Goal: Transaction & Acquisition: Purchase product/service

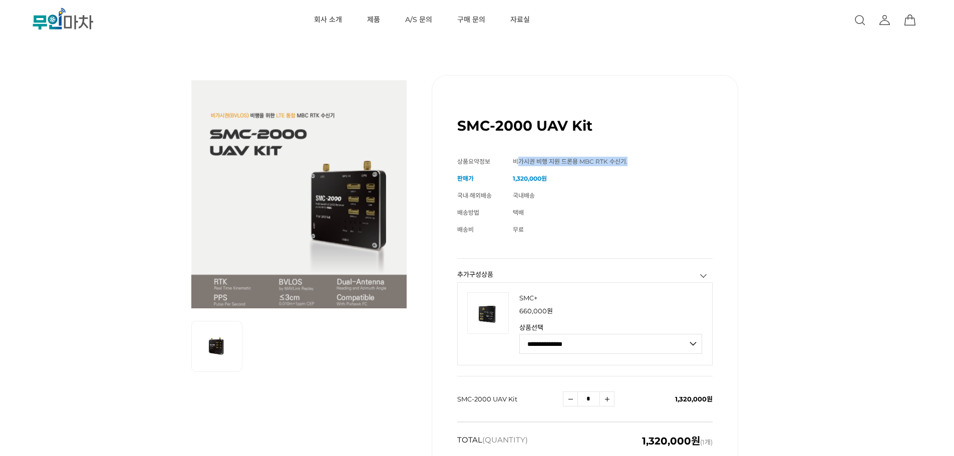
drag, startPoint x: 519, startPoint y: 160, endPoint x: 639, endPoint y: 158, distance: 120.2
click at [639, 158] on td "비가시권 비행 지원 드론용 MBC RTK 수신기." at bounding box center [613, 161] width 200 height 17
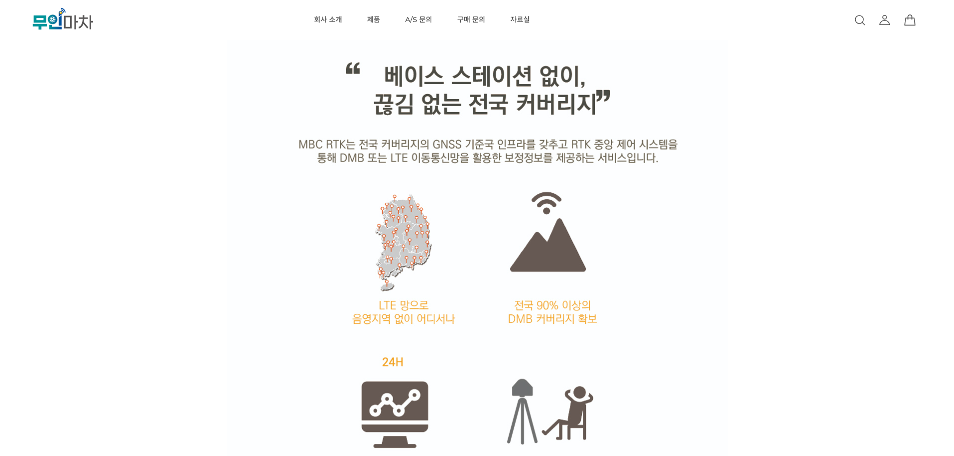
scroll to position [1302, 0]
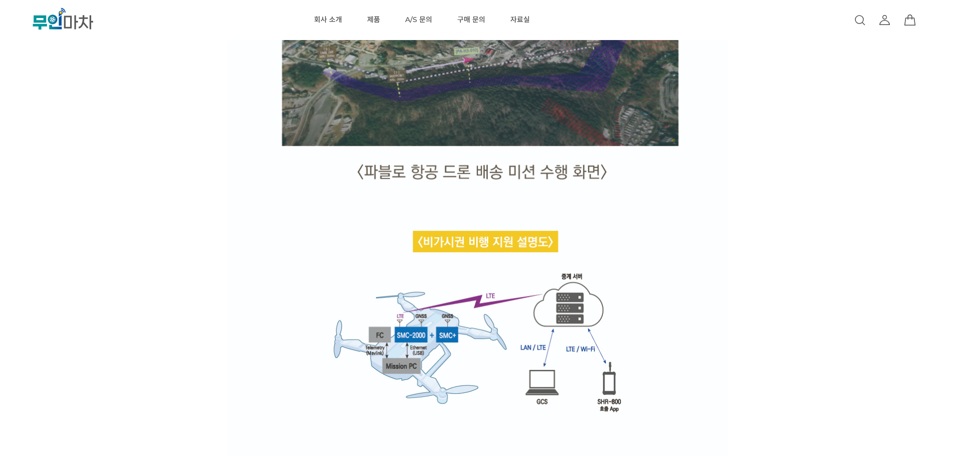
scroll to position [2654, 0]
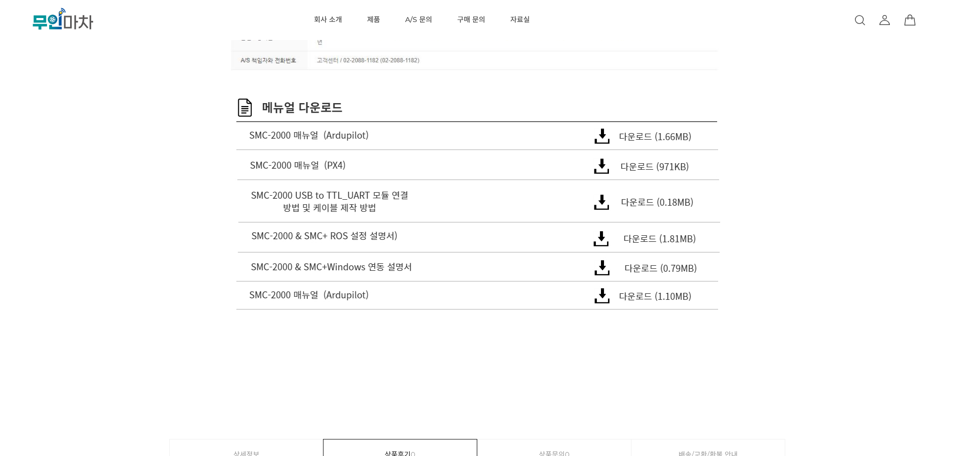
scroll to position [7412, 0]
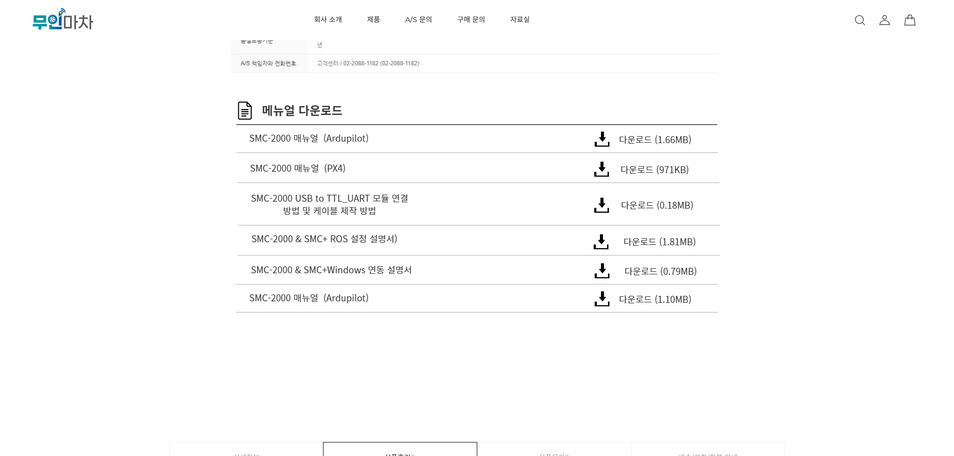
click at [612, 143] on img at bounding box center [477, 143] width 501 height 28
click at [598, 177] on img at bounding box center [477, 173] width 501 height 28
click at [600, 200] on img at bounding box center [477, 208] width 501 height 44
click at [608, 267] on img at bounding box center [477, 274] width 501 height 29
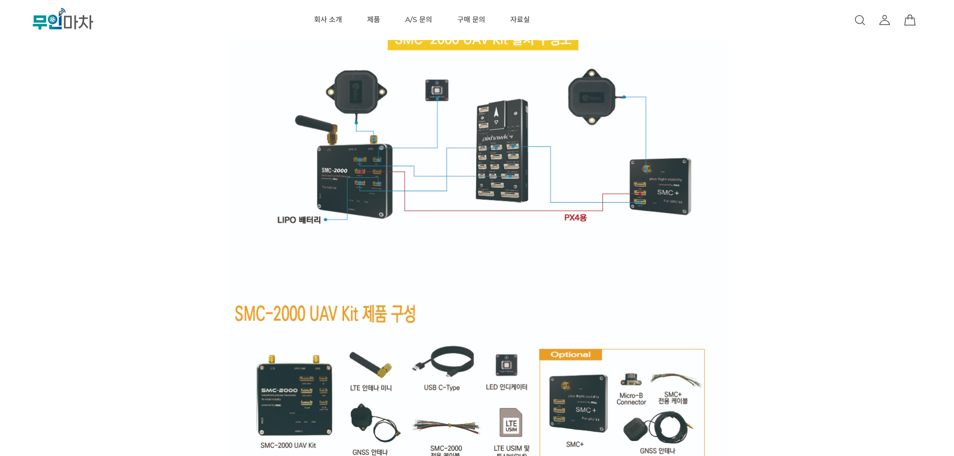
scroll to position [6360, 0]
